Goal: Task Accomplishment & Management: Manage account settings

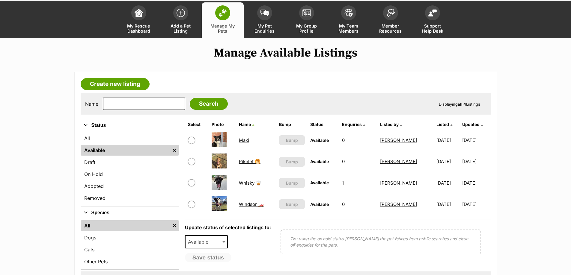
click at [239, 140] on link "Maxi" at bounding box center [244, 141] width 10 height 6
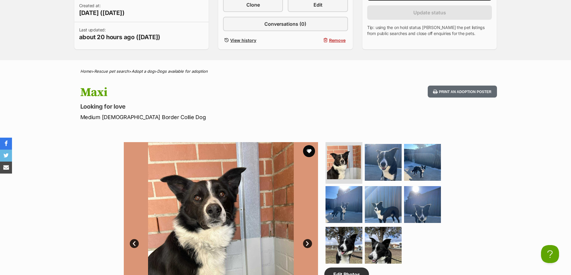
scroll to position [240, 0]
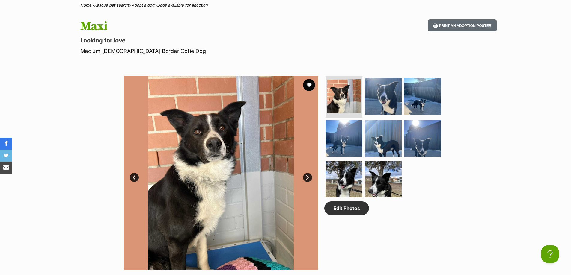
click at [103, 22] on h1 "Maxi" at bounding box center [207, 26] width 254 height 14
click at [103, 25] on h1 "Maxi" at bounding box center [207, 26] width 254 height 14
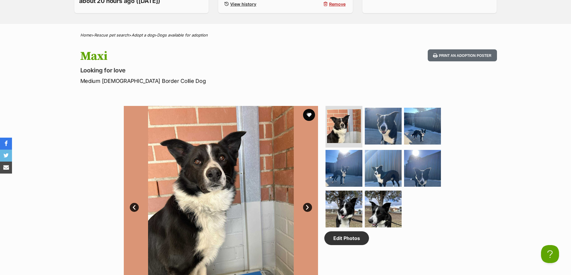
click at [231, 80] on p "Medium Male Border Collie Dog" at bounding box center [207, 81] width 254 height 8
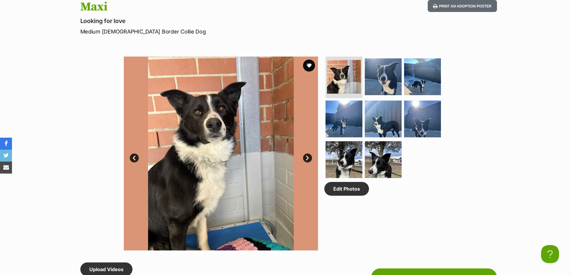
scroll to position [270, 0]
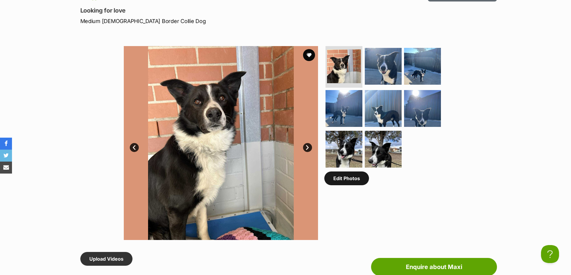
click at [361, 179] on link "Edit Photos" at bounding box center [346, 179] width 45 height 14
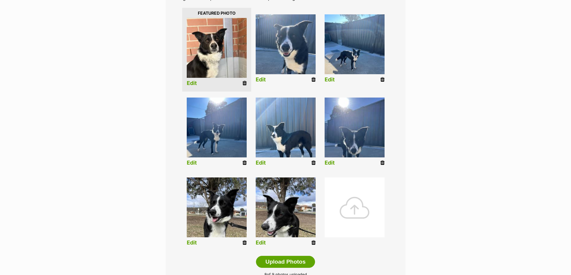
scroll to position [150, 0]
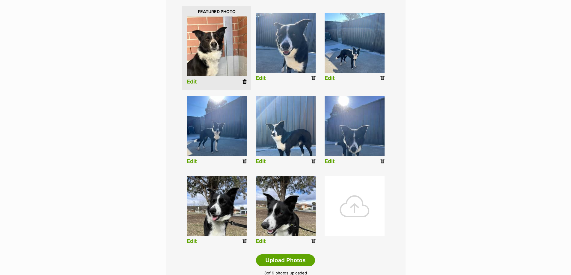
click at [243, 159] on icon at bounding box center [245, 161] width 4 height 5
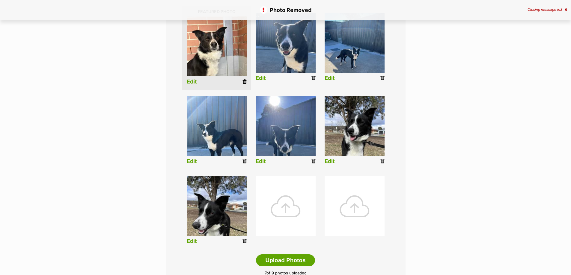
click at [245, 161] on icon at bounding box center [245, 161] width 4 height 5
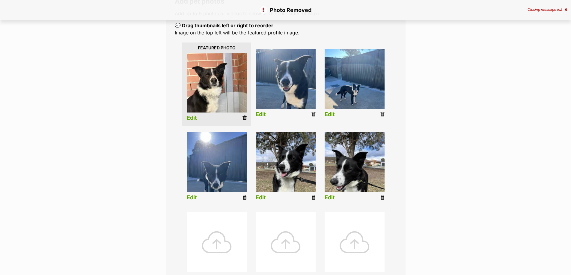
scroll to position [120, 0]
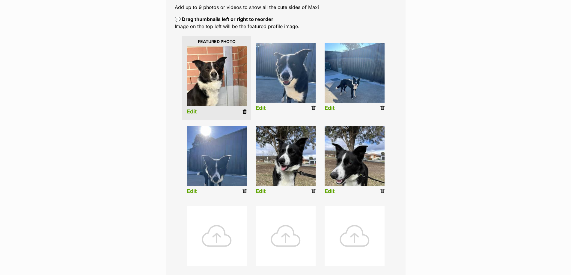
click at [243, 191] on icon at bounding box center [245, 191] width 4 height 5
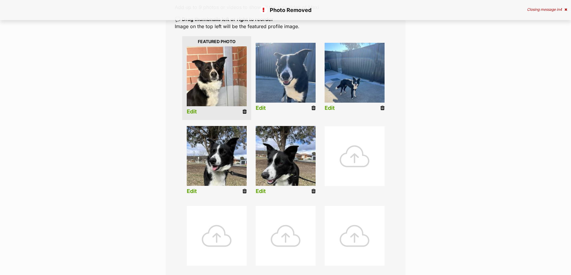
click at [330, 146] on div at bounding box center [355, 157] width 60 height 60
click at [359, 158] on div at bounding box center [355, 157] width 60 height 60
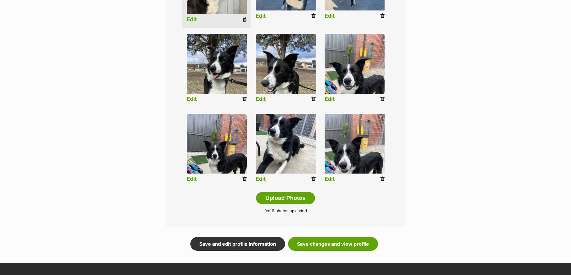
scroll to position [210, 0]
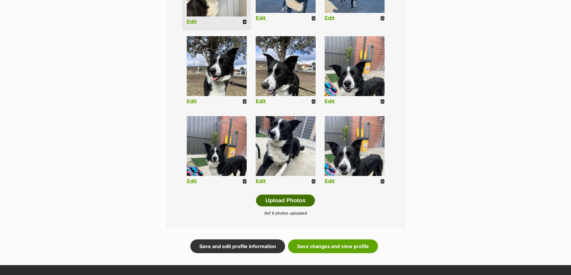
click at [282, 204] on button "Upload Photos" at bounding box center [285, 201] width 59 height 12
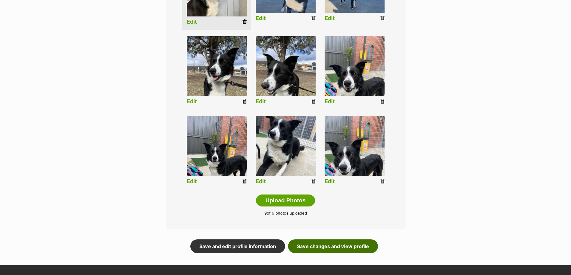
click at [343, 249] on link "Save changes and view profile" at bounding box center [333, 247] width 90 height 14
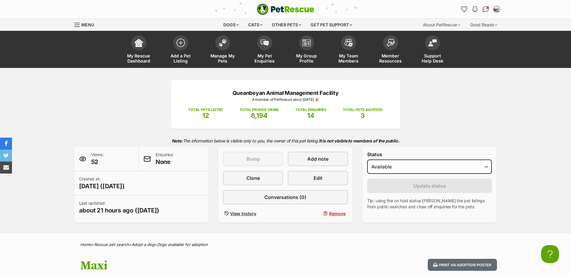
scroll to position [60, 0]
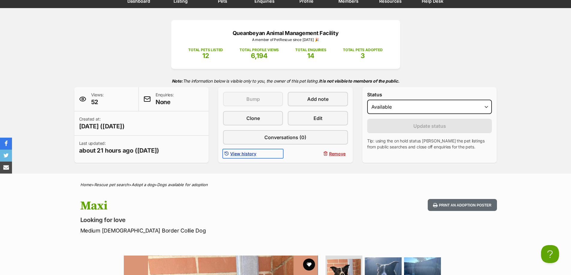
click at [236, 155] on span "View history" at bounding box center [243, 154] width 26 height 6
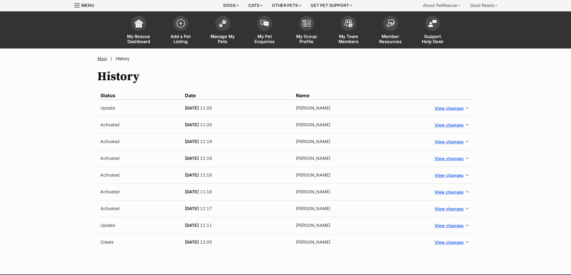
scroll to position [30, 0]
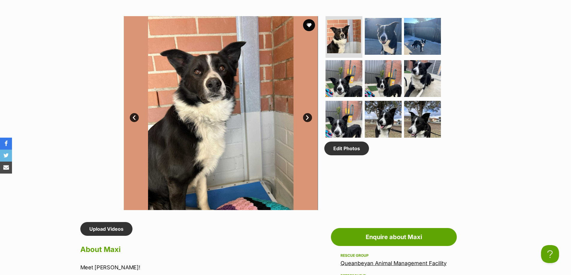
click at [306, 114] on link "Next" at bounding box center [307, 117] width 9 height 9
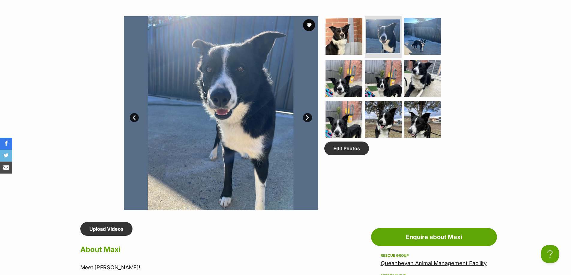
click at [306, 114] on link "Next" at bounding box center [307, 117] width 9 height 9
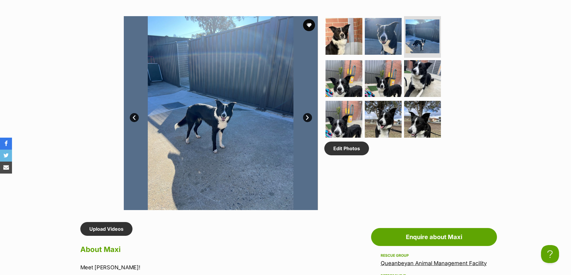
click at [306, 114] on link "Next" at bounding box center [307, 117] width 9 height 9
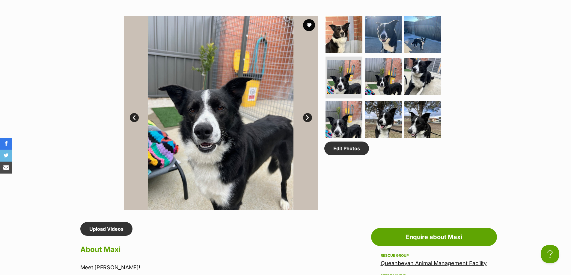
click at [306, 114] on link "Next" at bounding box center [307, 117] width 9 height 9
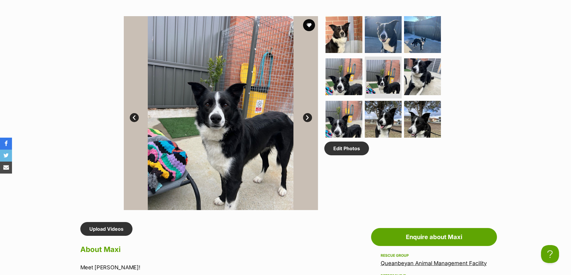
click at [306, 114] on link "Next" at bounding box center [307, 117] width 9 height 9
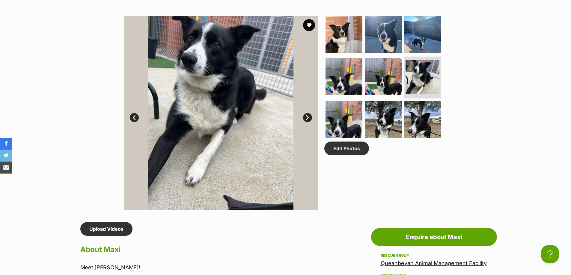
click at [306, 114] on link "Next" at bounding box center [307, 117] width 9 height 9
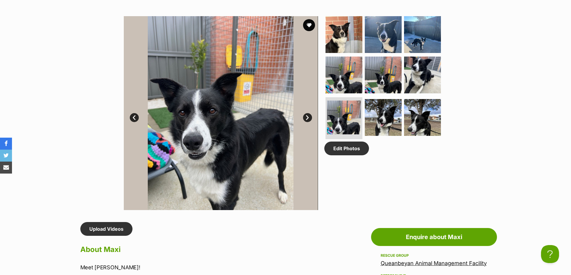
click at [306, 114] on link "Next" at bounding box center [307, 117] width 9 height 9
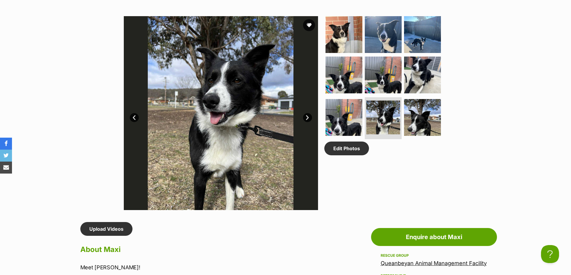
click at [310, 119] on link "Next" at bounding box center [307, 117] width 9 height 9
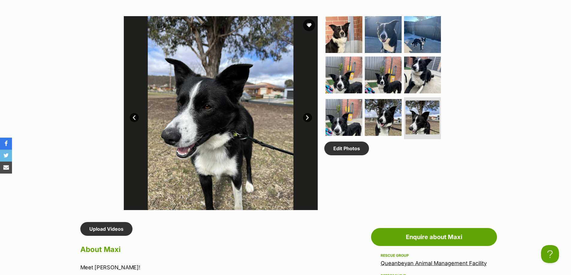
click at [310, 119] on link "Next" at bounding box center [307, 117] width 9 height 9
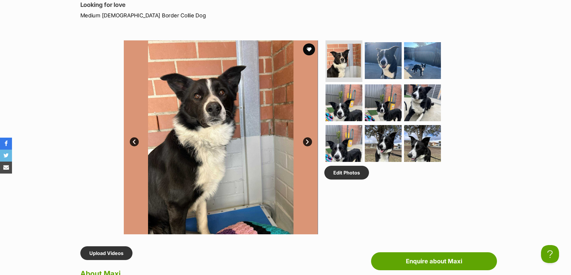
scroll to position [270, 0]
